Goal: Check status: Check status

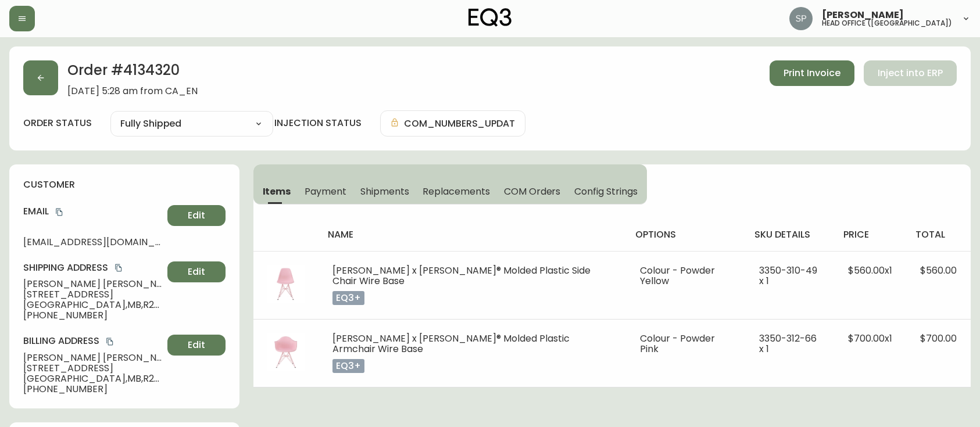
select select "FULLY_SHIPPED"
click at [53, 80] on button "button" at bounding box center [40, 77] width 35 height 35
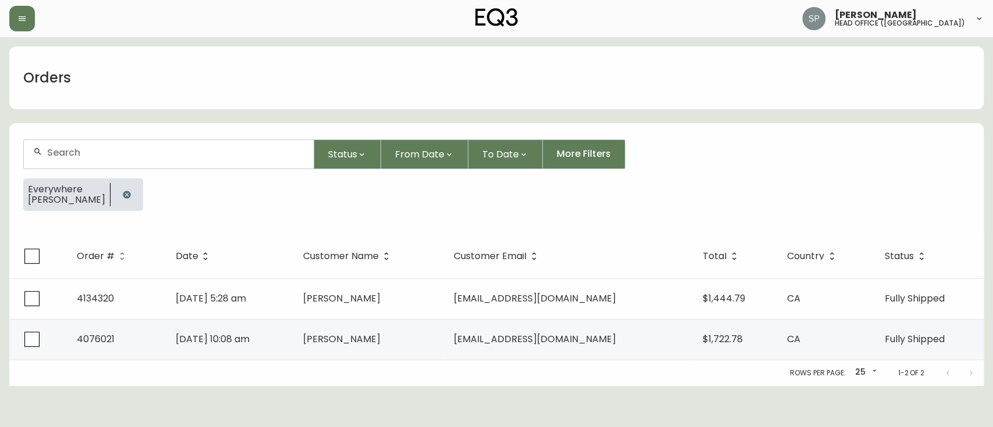
click at [116, 162] on div at bounding box center [169, 154] width 290 height 28
type input "4134487"
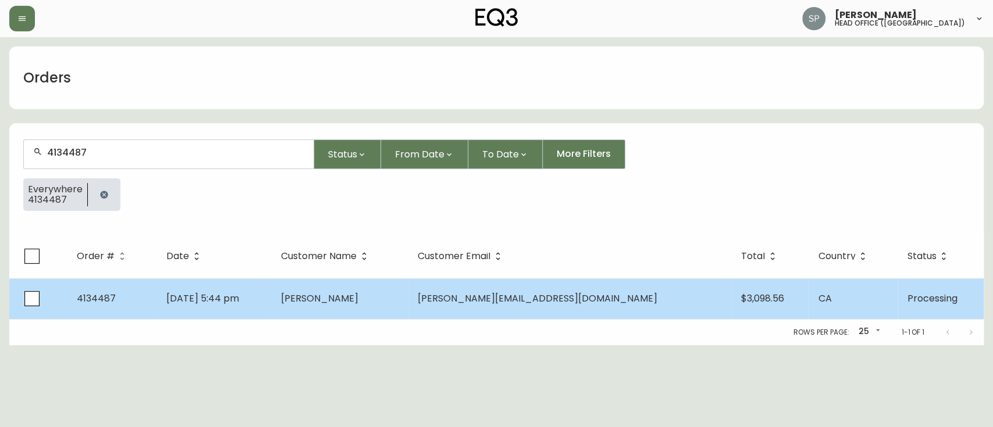
click at [378, 279] on td "[PERSON_NAME]" at bounding box center [340, 299] width 137 height 41
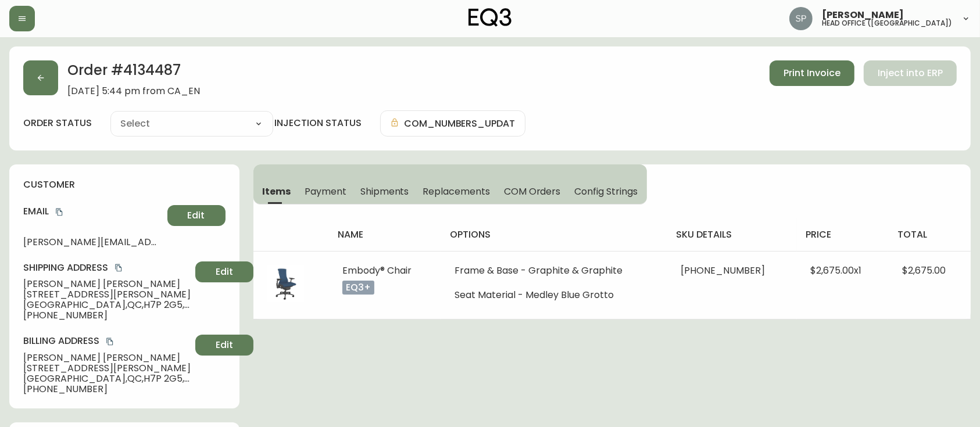
type input "Processing"
select select "PROCESSING"
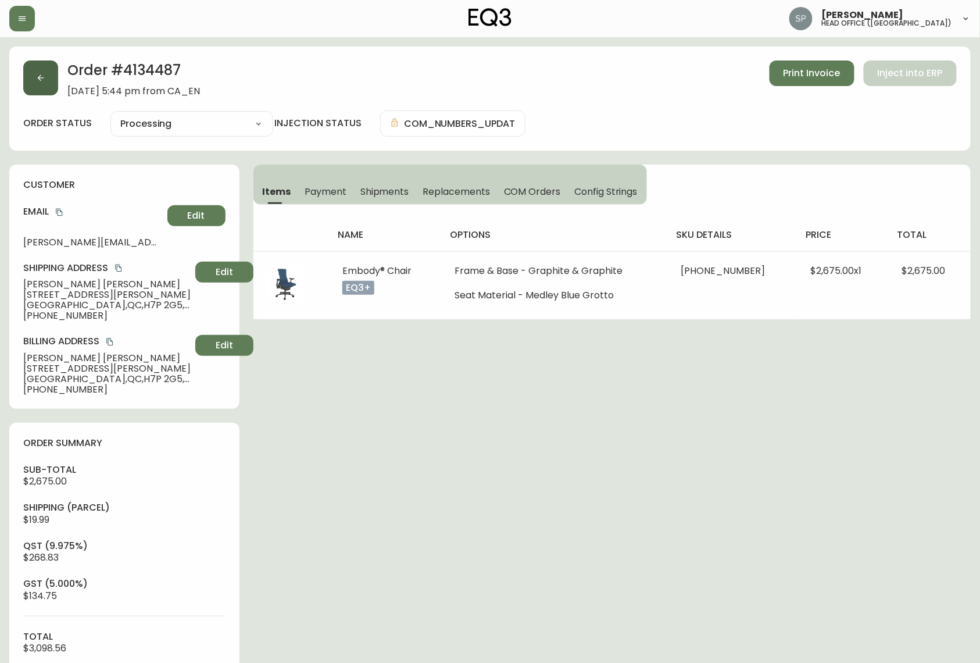
click at [54, 90] on button "button" at bounding box center [40, 77] width 35 height 35
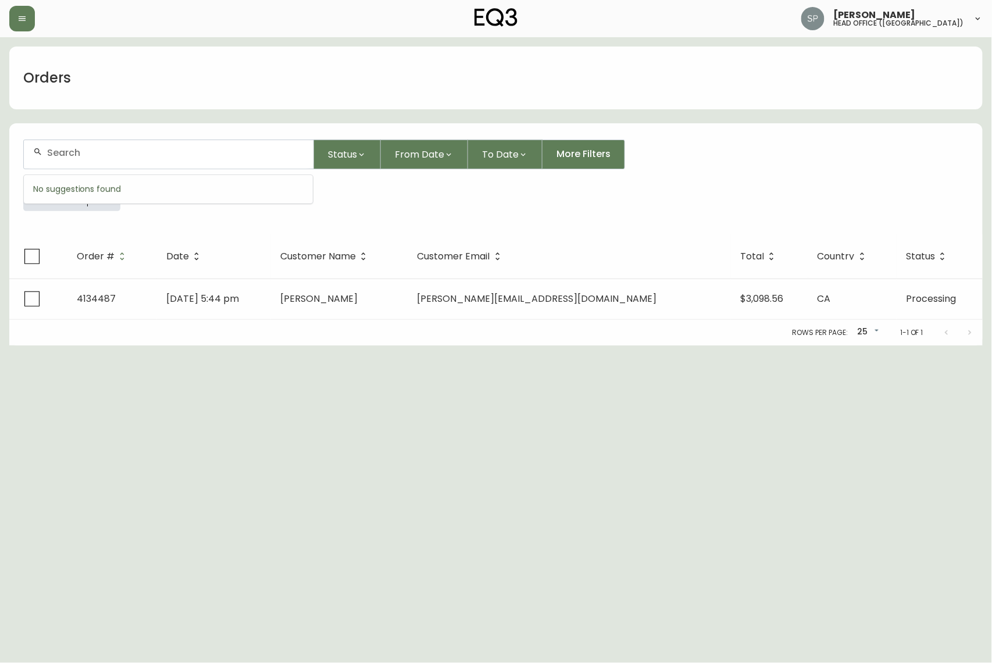
click at [124, 155] on input "text" at bounding box center [175, 152] width 257 height 11
paste input "4135067"
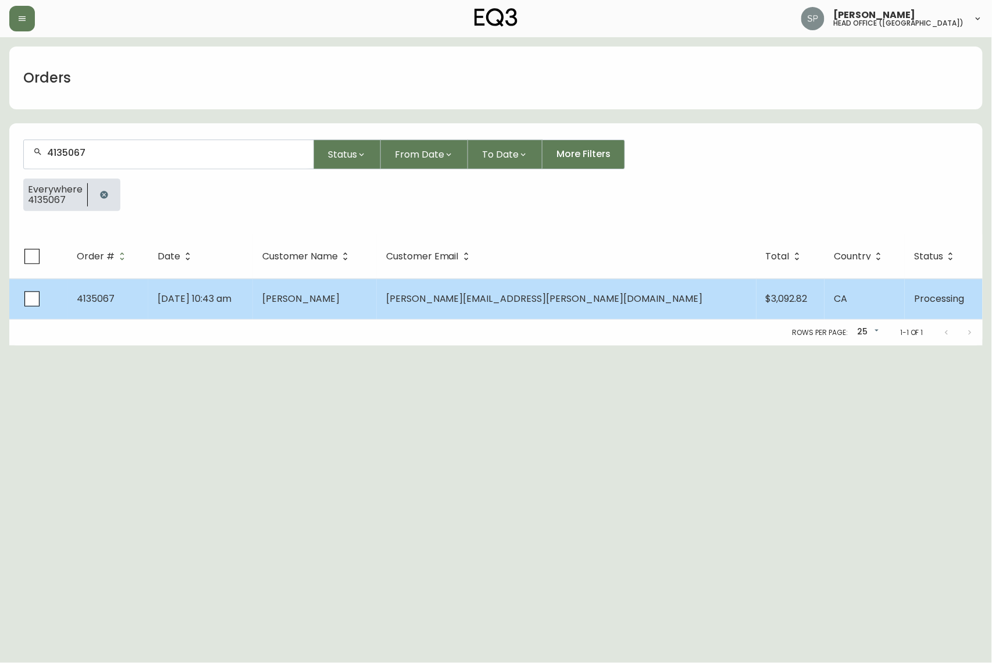
type input "4135067"
click at [253, 308] on td "[DATE] 10:43 am" at bounding box center [200, 299] width 105 height 41
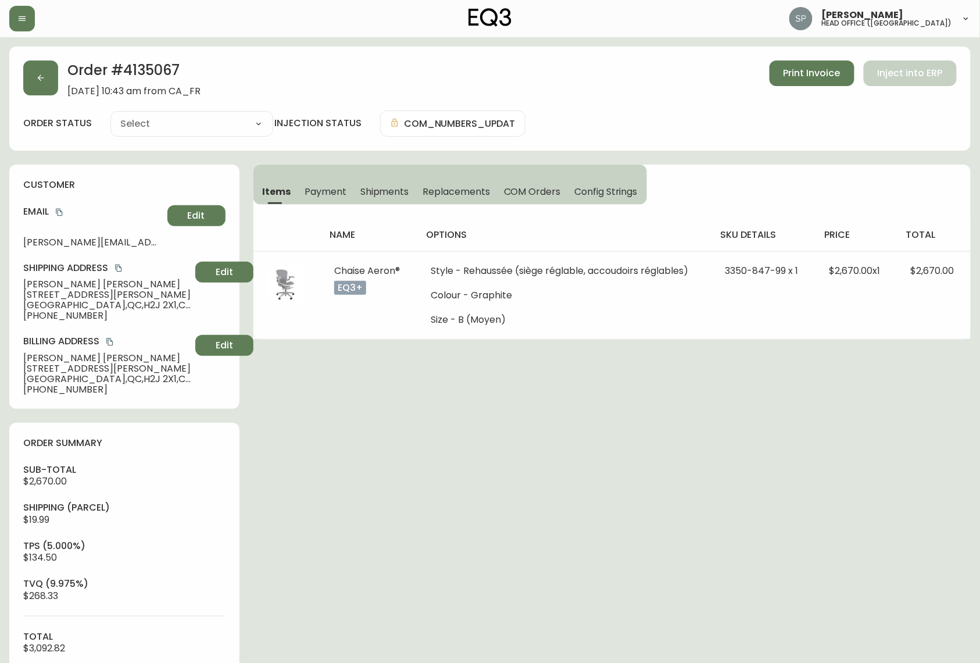
type input "Processing"
select select "PROCESSING"
